Goal: Task Accomplishment & Management: Use online tool/utility

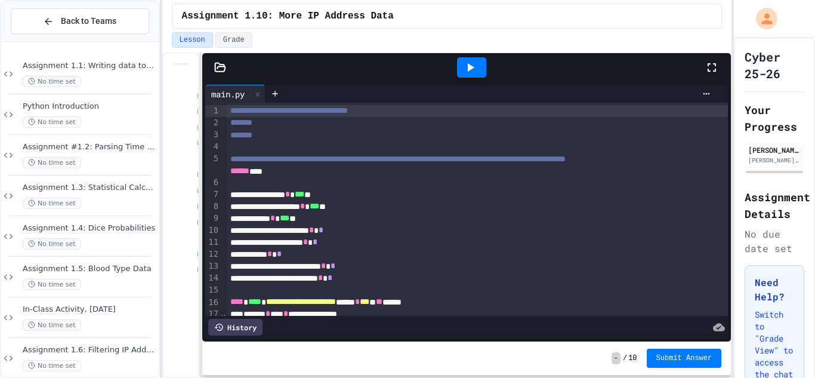
click at [679, 346] on div "- / 10 Submit Answer" at bounding box center [466, 357] width 529 height 33
click at [679, 347] on div "- / 10 Submit Answer" at bounding box center [466, 357] width 529 height 33
click at [680, 356] on span "Submit Answer" at bounding box center [685, 357] width 56 height 10
